Goal: Information Seeking & Learning: Learn about a topic

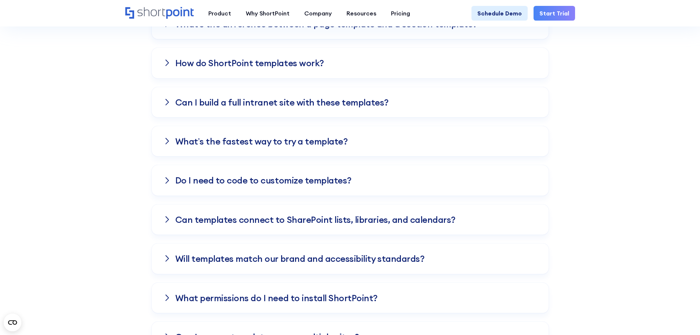
scroll to position [806, 0]
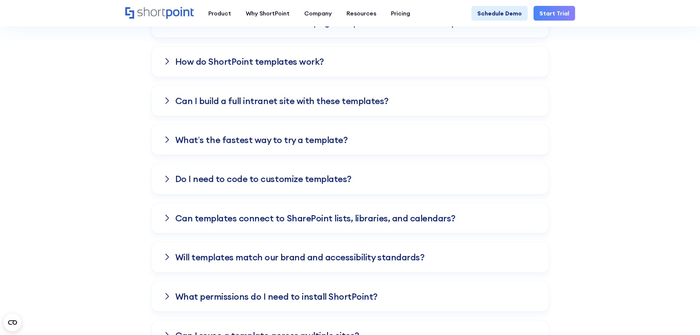
click at [172, 174] on div "Do I need to code to customize templates?" at bounding box center [350, 178] width 397 height 30
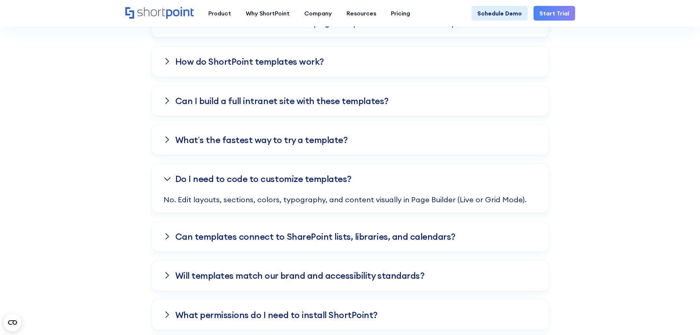
click at [166, 181] on div at bounding box center [166, 179] width 7 height 6
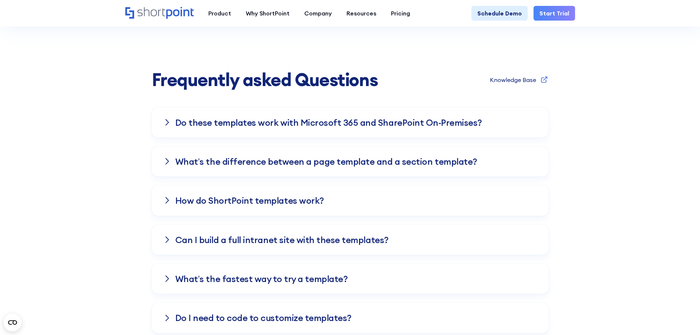
scroll to position [667, 0]
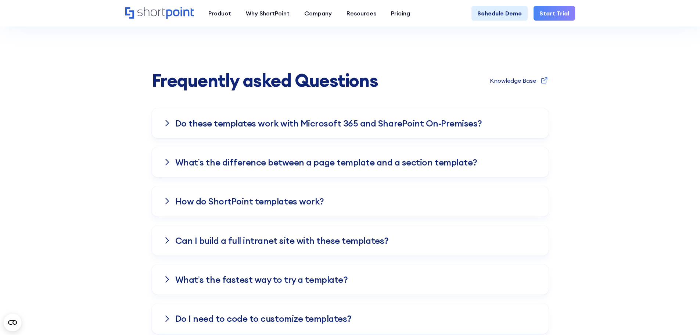
click at [169, 118] on div "Do these templates work with Microsoft 365 and SharePoint On-Premises?" at bounding box center [350, 123] width 397 height 30
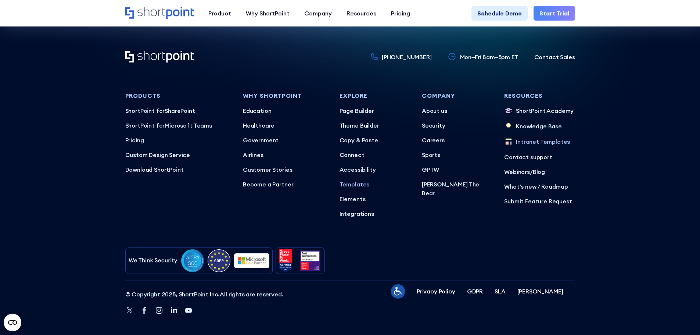
scroll to position [1901, 0]
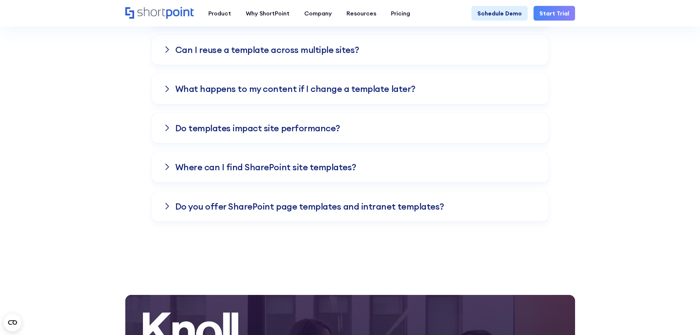
click at [511, 168] on div "Where can I find SharePoint site templates?" at bounding box center [350, 167] width 397 height 30
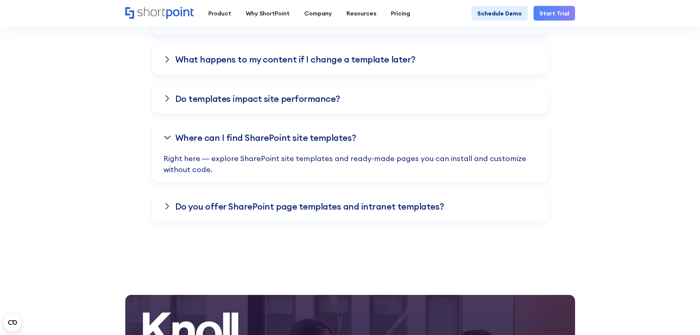
scroll to position [1092, 0]
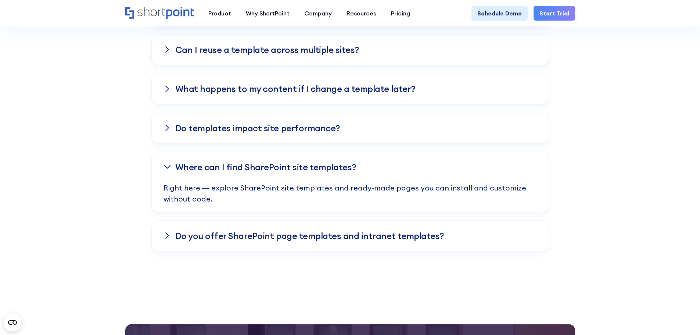
click at [403, 134] on div "Do templates impact site performance?" at bounding box center [350, 128] width 397 height 30
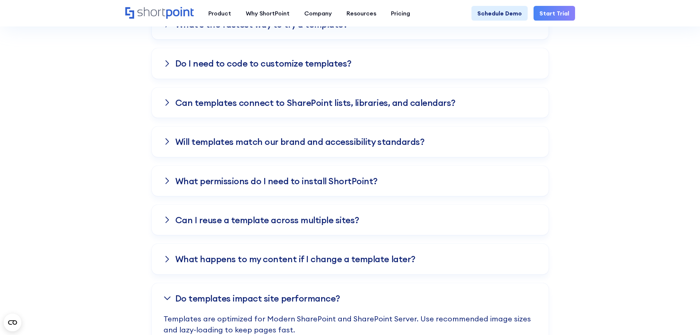
scroll to position [908, 0]
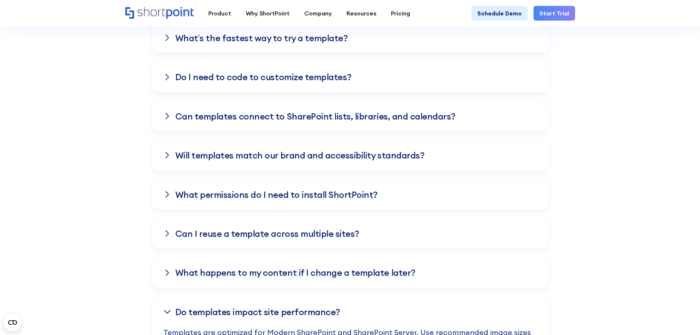
click at [274, 129] on div "Can templates connect to SharePoint lists, libraries, and calendars?" at bounding box center [350, 116] width 397 height 30
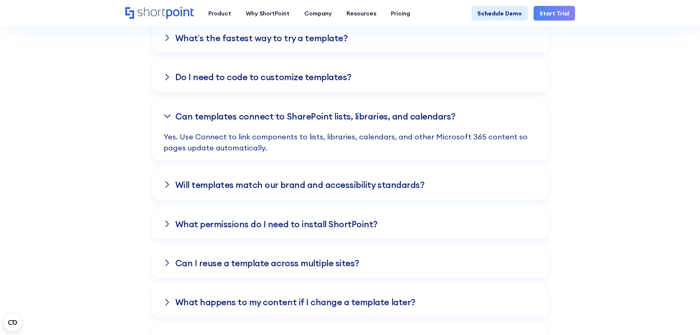
click at [335, 43] on h3 "What’s the fastest way to try a template?" at bounding box center [261, 38] width 173 height 10
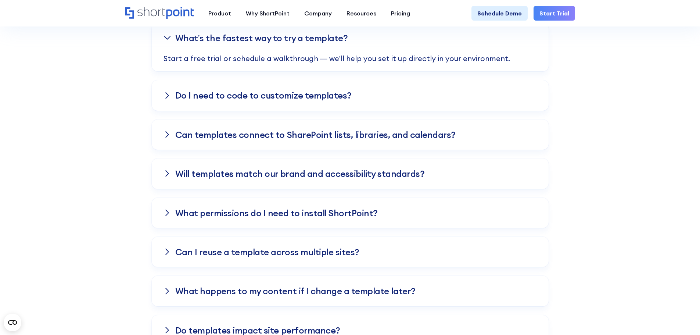
click at [203, 144] on div "Can templates connect to SharePoint lists, libraries, and calendars?" at bounding box center [350, 134] width 397 height 30
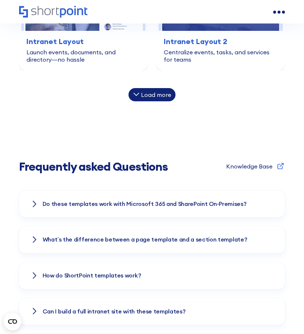
scroll to position [761, 0]
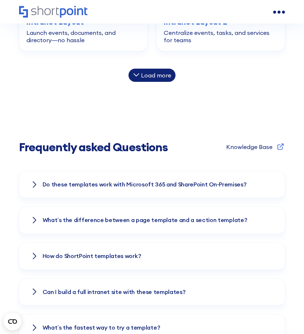
click at [36, 183] on icon at bounding box center [34, 184] width 4 height 7
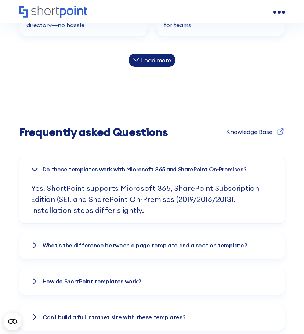
scroll to position [834, 0]
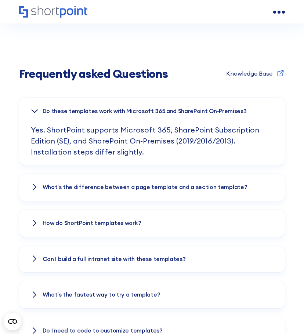
click at [41, 188] on div "What’s the difference between a page template and a section template?" at bounding box center [152, 187] width 266 height 27
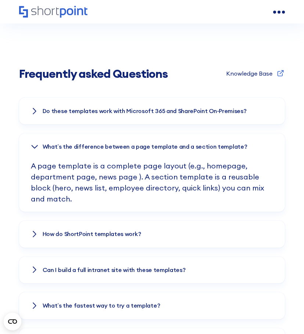
click at [37, 145] on icon at bounding box center [35, 146] width 6 height 3
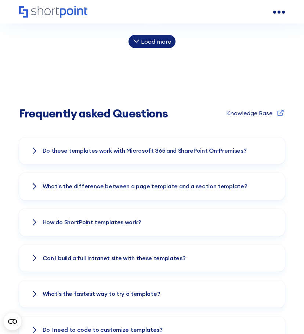
scroll to position [798, 0]
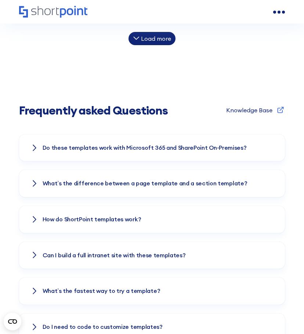
click at [32, 149] on div at bounding box center [34, 148] width 7 height 6
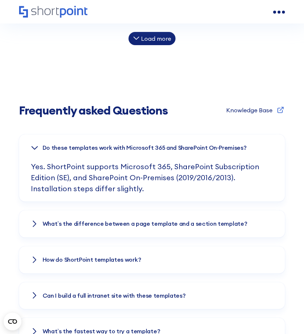
click at [47, 217] on div "What’s the difference between a page template and a section template?" at bounding box center [152, 223] width 266 height 27
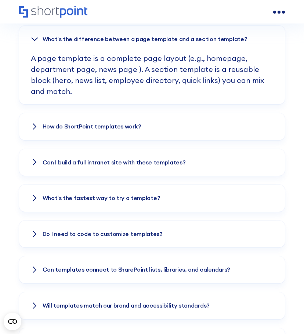
scroll to position [981, 0]
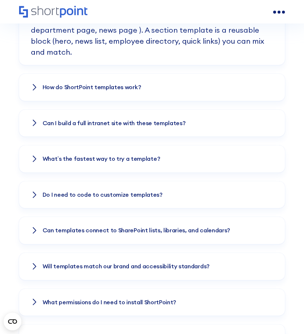
click at [30, 84] on div "How do ShortPoint templates work?" at bounding box center [152, 87] width 266 height 27
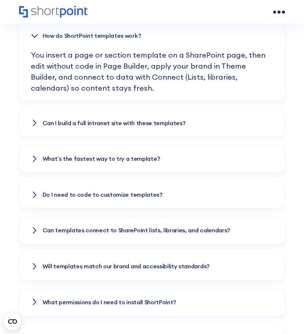
click at [47, 130] on div "Can I build a full intranet site with these templates?" at bounding box center [152, 123] width 266 height 27
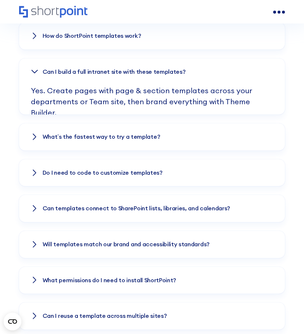
click at [45, 135] on h3 "What’s the fastest way to try a template?" at bounding box center [102, 137] width 118 height 7
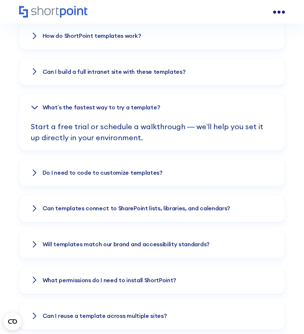
click at [50, 171] on h3 "Do I need to code to customize templates?" at bounding box center [103, 173] width 120 height 7
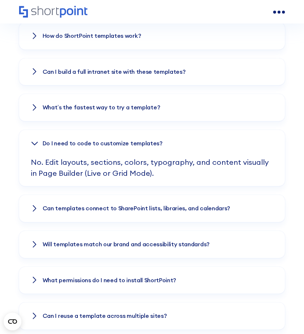
click at [50, 205] on h3 "Can templates connect to SharePoint lists, libraries, and calendars?" at bounding box center [137, 208] width 188 height 7
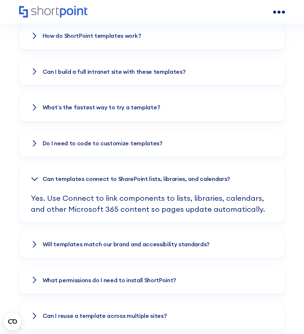
click at [49, 230] on div "Do these templates work with Microsoft 365 and SharePoint On-Premises? Yes. Sho…" at bounding box center [152, 212] width 266 height 522
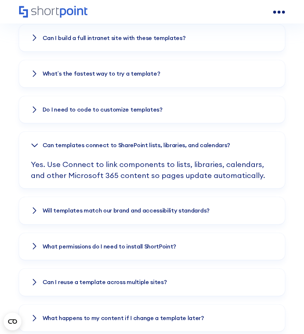
scroll to position [1018, 0]
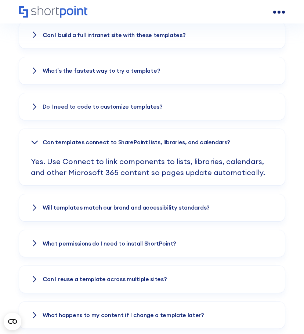
click at [51, 208] on h3 "Will templates match our brand and accessibility standards?" at bounding box center [126, 208] width 167 height 7
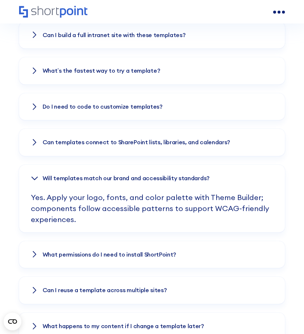
click at [49, 230] on p "Yes. Apply your logo, fonts, and color palette with Theme Builder; components f…" at bounding box center [152, 212] width 243 height 40
drag, startPoint x: 51, startPoint y: 241, endPoint x: 51, endPoint y: 249, distance: 8.5
click at [51, 245] on div "What permissions do I need to install ShortPoint?" at bounding box center [152, 254] width 266 height 27
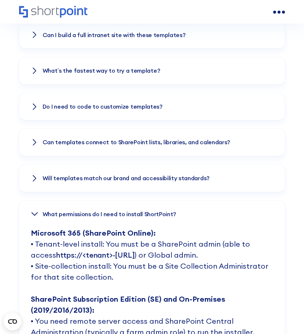
click at [56, 250] on link "https://<tenant>-[URL]" at bounding box center [95, 254] width 79 height 9
click at [56, 252] on link "https://<tenant>-[URL]" at bounding box center [95, 254] width 79 height 9
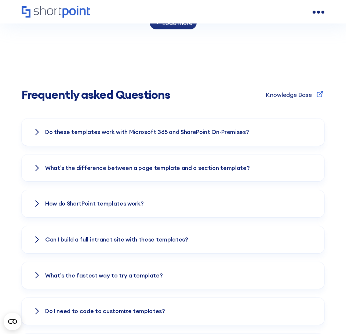
scroll to position [845, 0]
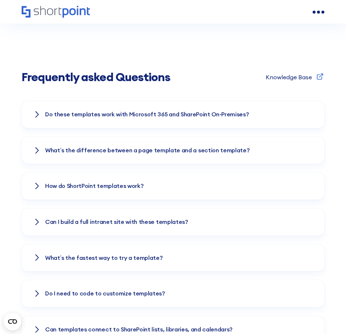
click at [36, 111] on icon at bounding box center [37, 114] width 4 height 7
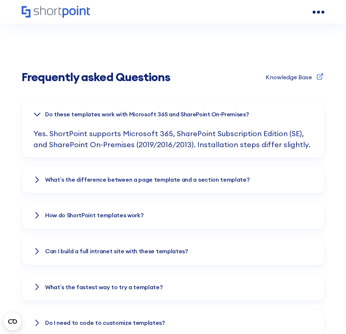
click at [30, 180] on div "What’s the difference between a page template and a section template?" at bounding box center [173, 179] width 303 height 27
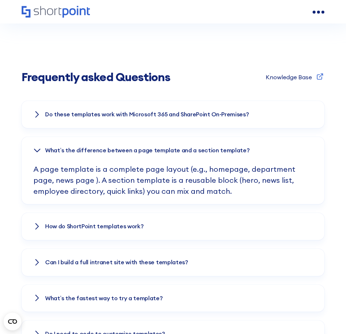
click at [39, 229] on icon at bounding box center [37, 226] width 4 height 7
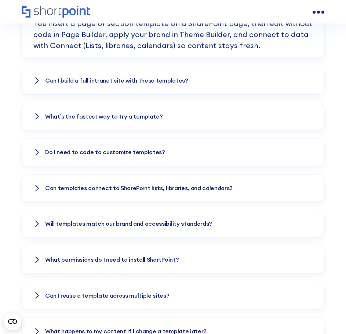
scroll to position [1028, 0]
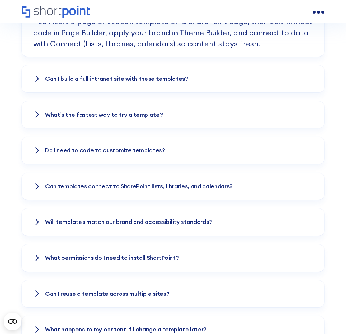
click at [43, 81] on div "Can I build a full intranet site with these templates?" at bounding box center [173, 78] width 303 height 27
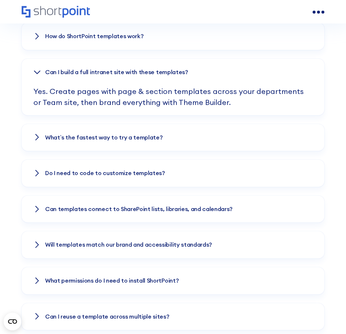
scroll to position [992, 0]
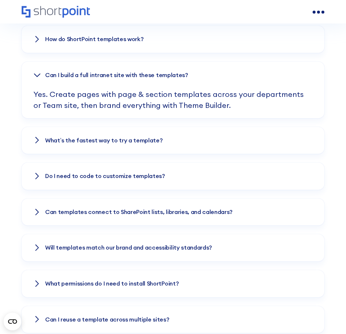
click at [122, 141] on h3 "What’s the fastest way to try a template?" at bounding box center [104, 140] width 118 height 7
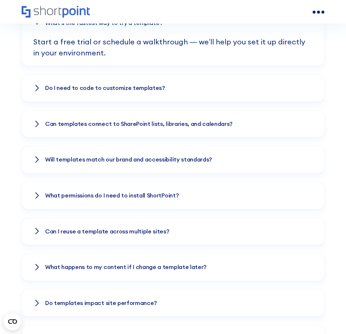
scroll to position [1102, 0]
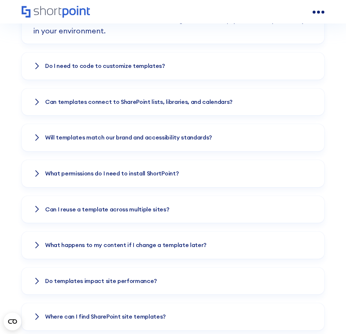
click at [37, 66] on icon at bounding box center [37, 65] width 4 height 7
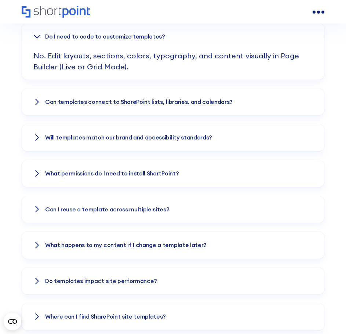
click at [90, 99] on h3 "Can templates connect to SharePoint lists, libraries, and calendars?" at bounding box center [139, 102] width 188 height 7
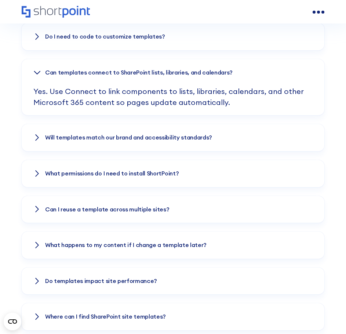
click at [180, 138] on h3 "Will templates match our brand and accessibility standards?" at bounding box center [128, 137] width 167 height 7
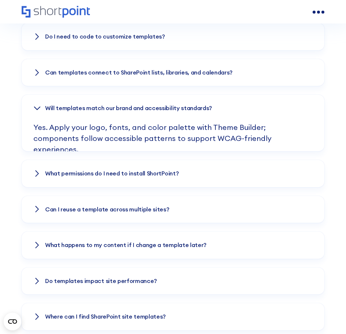
click at [92, 165] on div "What permissions do I need to install ShortPoint?" at bounding box center [173, 173] width 303 height 27
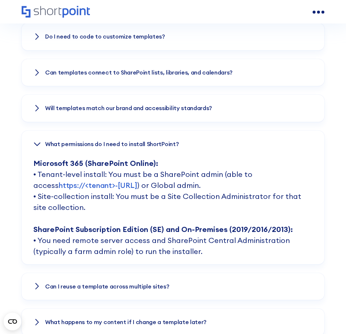
click at [54, 144] on h3 "What permissions do I need to install ShortPoint?" at bounding box center [112, 144] width 134 height 7
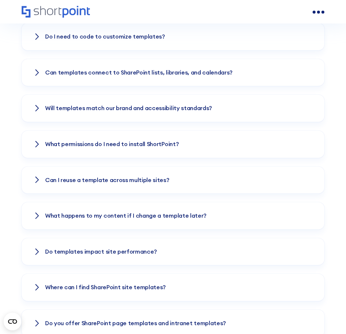
click at [119, 182] on h3 "Can I reuse a template across multiple sites?" at bounding box center [107, 180] width 125 height 7
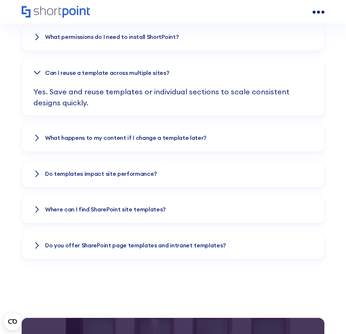
scroll to position [1212, 0]
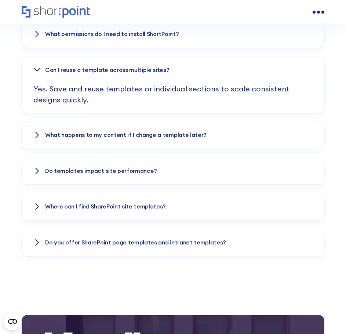
click at [197, 136] on h3 "What happens to my content if I change a template later?" at bounding box center [126, 135] width 162 height 7
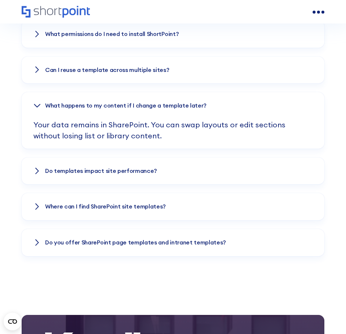
click at [120, 172] on h3 "Do templates impact site performance?" at bounding box center [101, 171] width 112 height 7
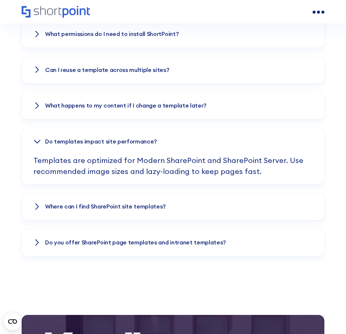
click at [197, 210] on div "Where can I find SharePoint site templates?" at bounding box center [173, 206] width 303 height 27
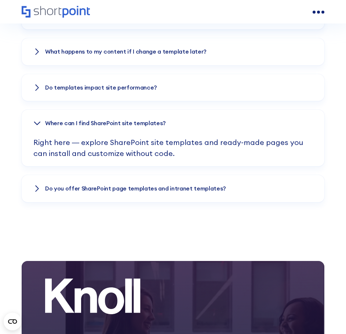
scroll to position [1285, 0]
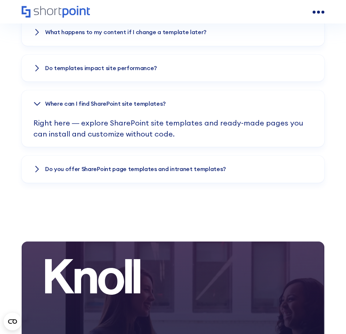
click at [234, 167] on div "Do you offer SharePoint page templates and intranet templates?" at bounding box center [173, 169] width 303 height 27
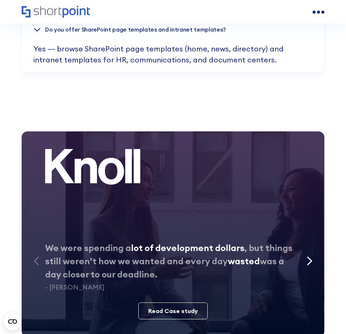
scroll to position [1469, 0]
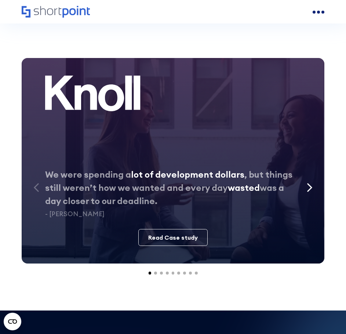
click at [309, 184] on icon "Next slide" at bounding box center [310, 188] width 4 height 8
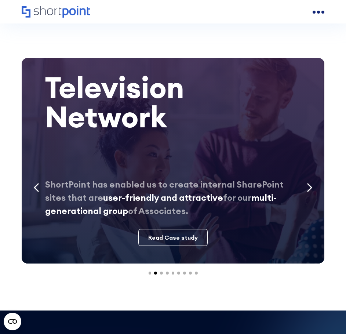
click at [36, 187] on icon "Previous slide" at bounding box center [36, 188] width 6 height 10
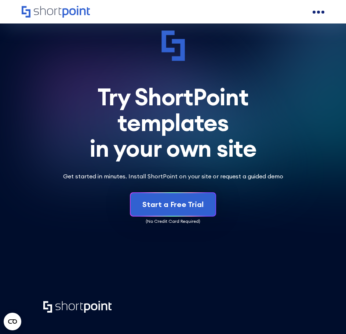
scroll to position [1800, 0]
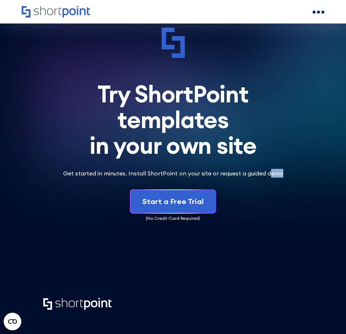
drag, startPoint x: 281, startPoint y: 172, endPoint x: 268, endPoint y: 172, distance: 12.9
click at [268, 172] on p "Get started in minutes. Install ShortPoint on your site or request a guided demo" at bounding box center [173, 173] width 229 height 9
click at [287, 172] on p "Get started in minutes. Install ShortPoint on your site or request a guided demo" at bounding box center [173, 173] width 229 height 9
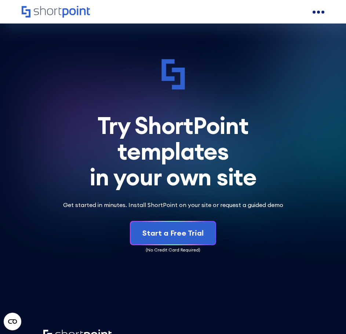
scroll to position [1765, 0]
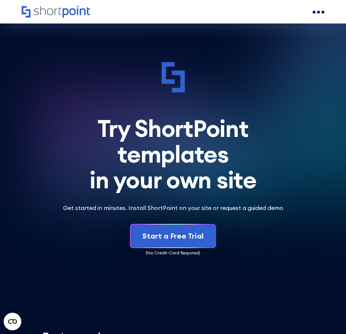
click at [297, 165] on div "Try ShortPoint templates in your own site" at bounding box center [173, 154] width 260 height 77
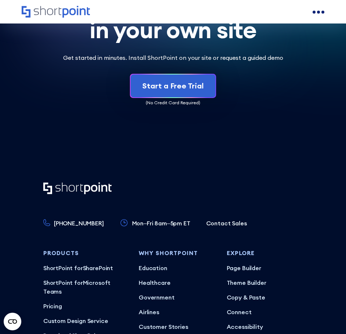
scroll to position [1949, 0]
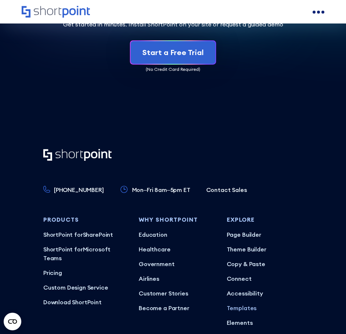
click at [280, 168] on div "+1 734-333-7181 Mon–Fri 8am–5pm ET Contact Sales" at bounding box center [173, 172] width 260 height 46
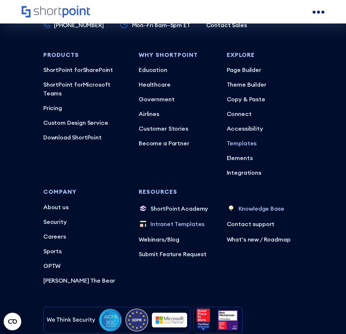
scroll to position [2206, 0]
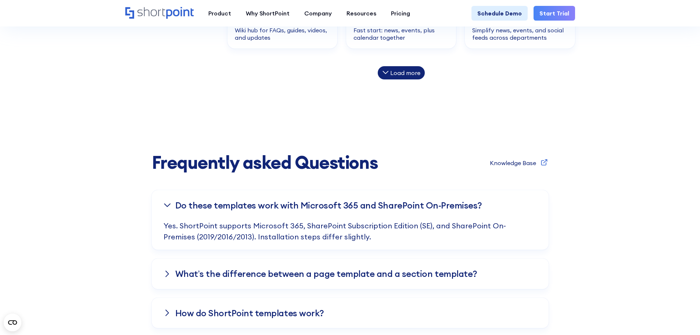
scroll to position [845, 0]
